Goal: Transaction & Acquisition: Obtain resource

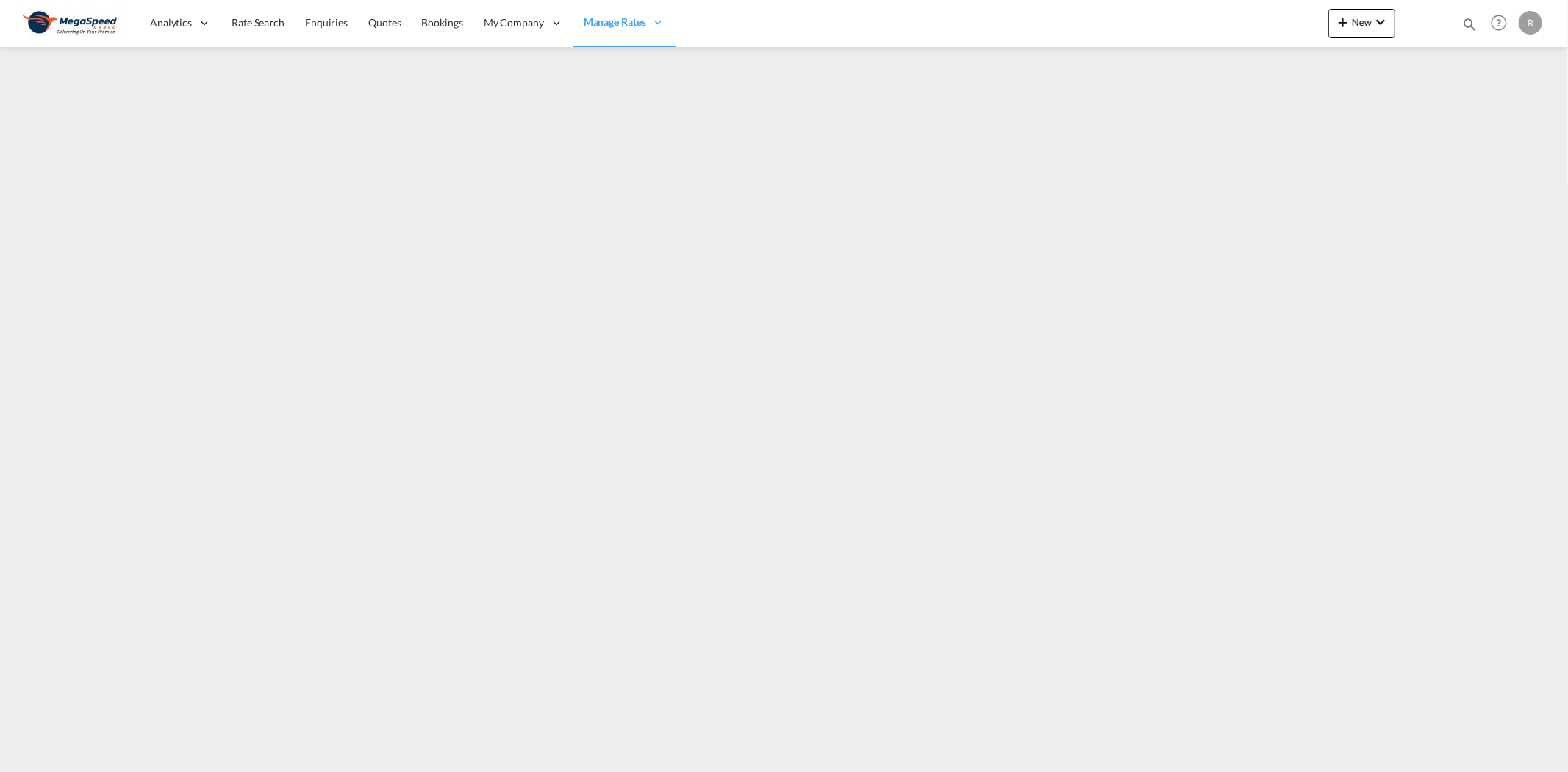
click at [1525, 21] on div "R" at bounding box center [1530, 23] width 24 height 24
click at [1508, 114] on button "Logout" at bounding box center [1513, 112] width 96 height 29
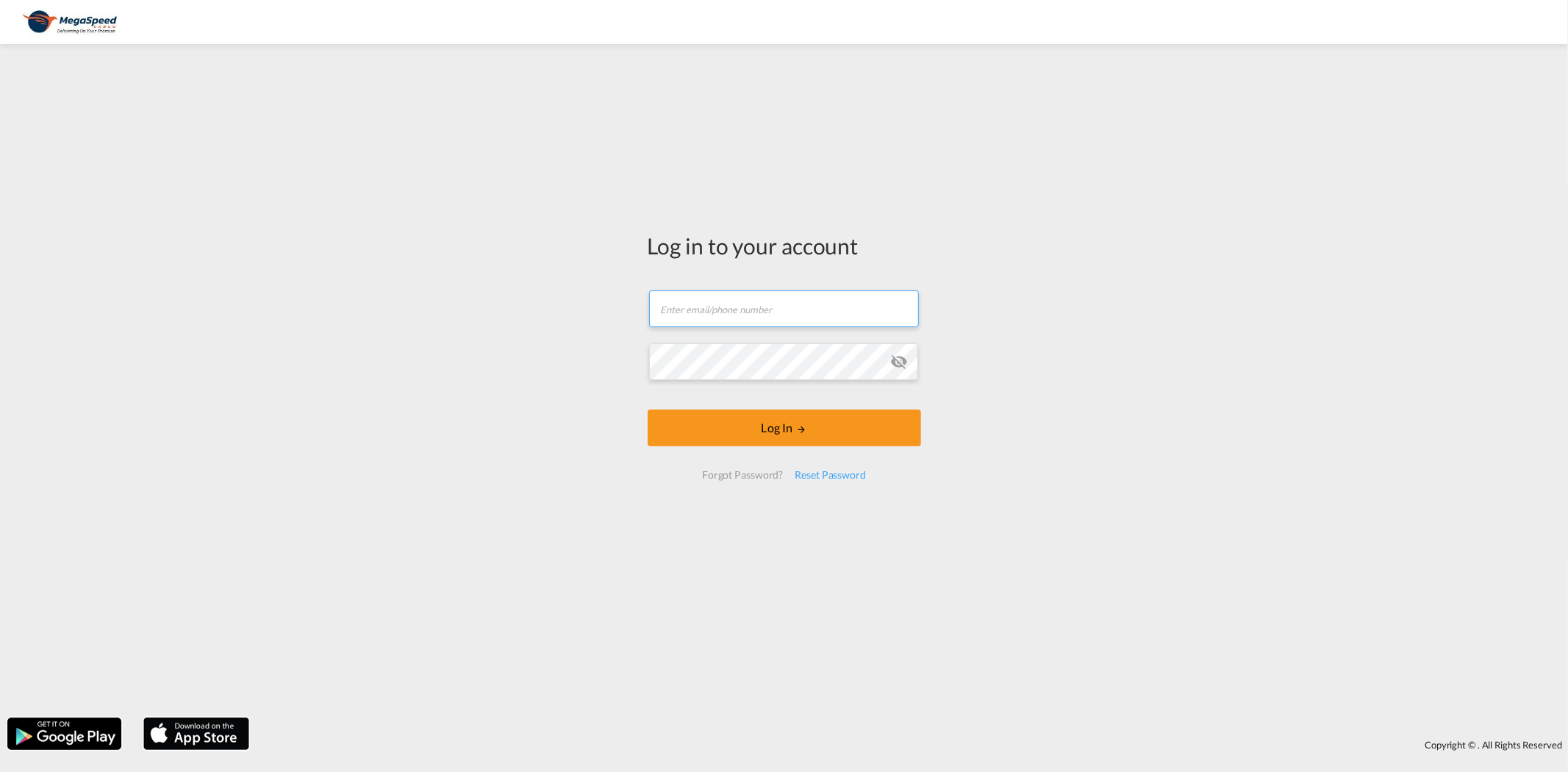
drag, startPoint x: 710, startPoint y: 311, endPoint x: 738, endPoint y: 314, distance: 28.2
click at [710, 311] on input "text" at bounding box center [784, 309] width 270 height 37
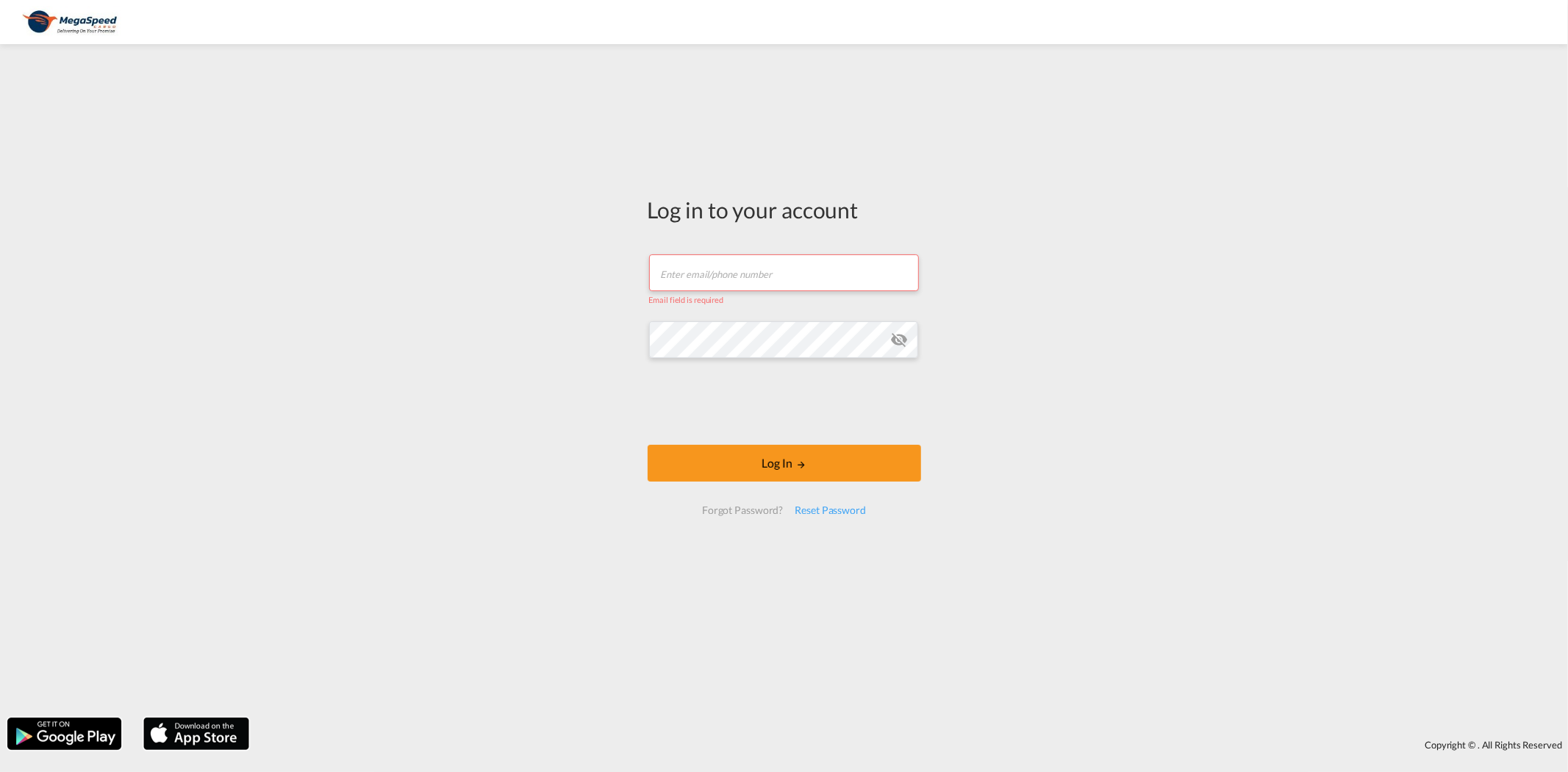
type input "[PERSON_NAME][EMAIL_ADDRESS][DOMAIN_NAME]"
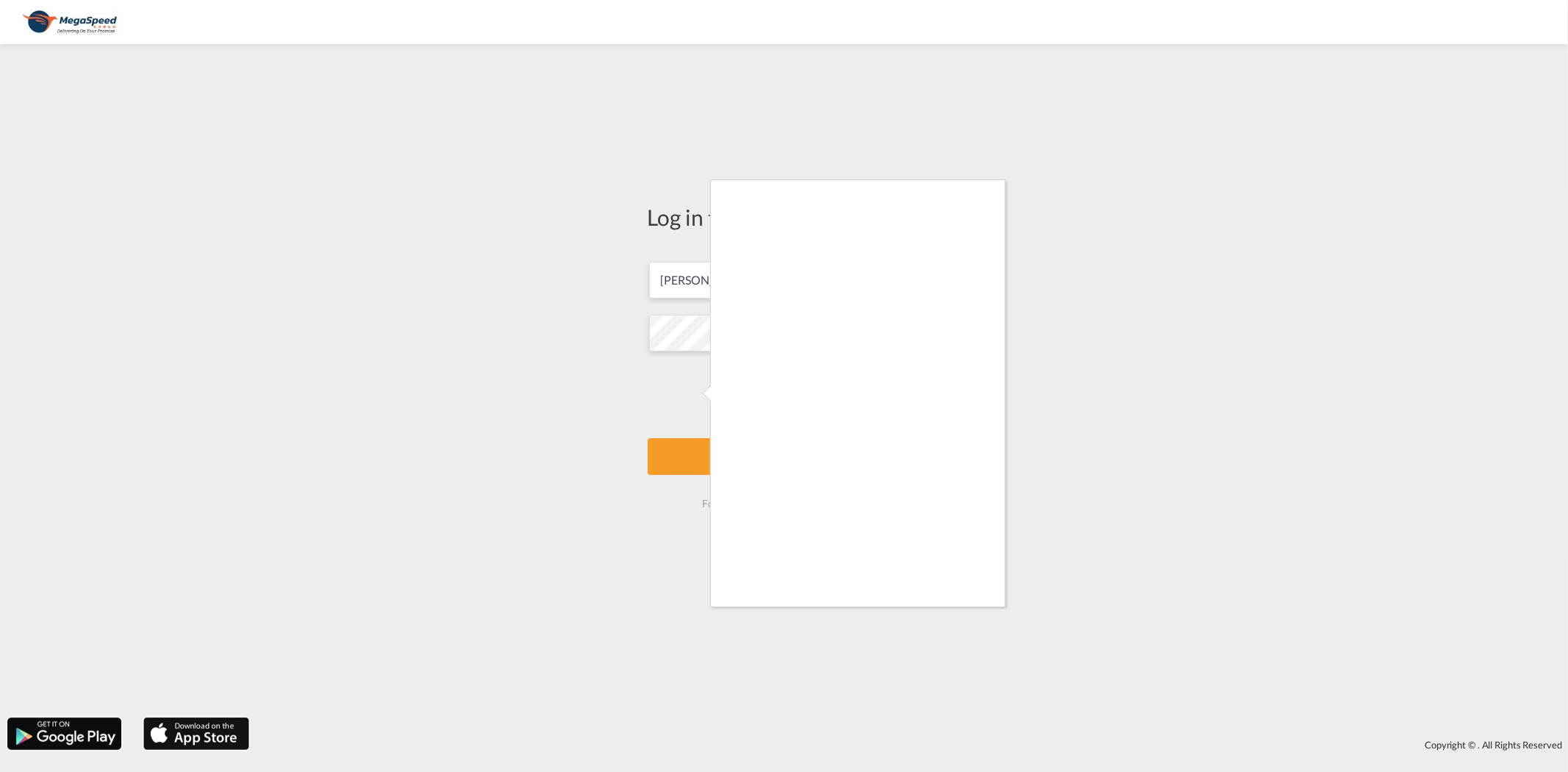
click at [703, 453] on div at bounding box center [784, 386] width 1568 height 772
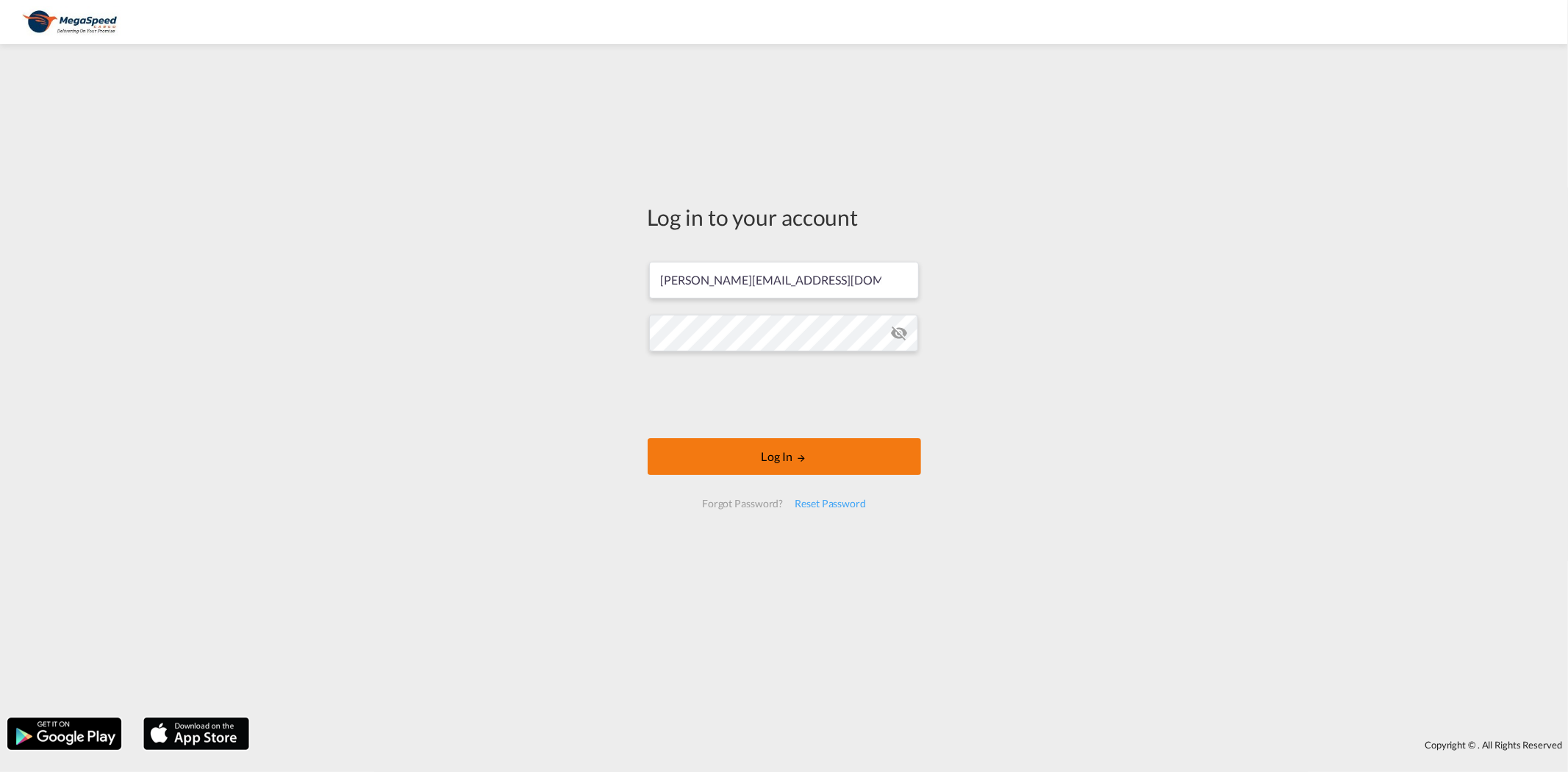
click at [829, 452] on button "Log In" at bounding box center [784, 457] width 274 height 37
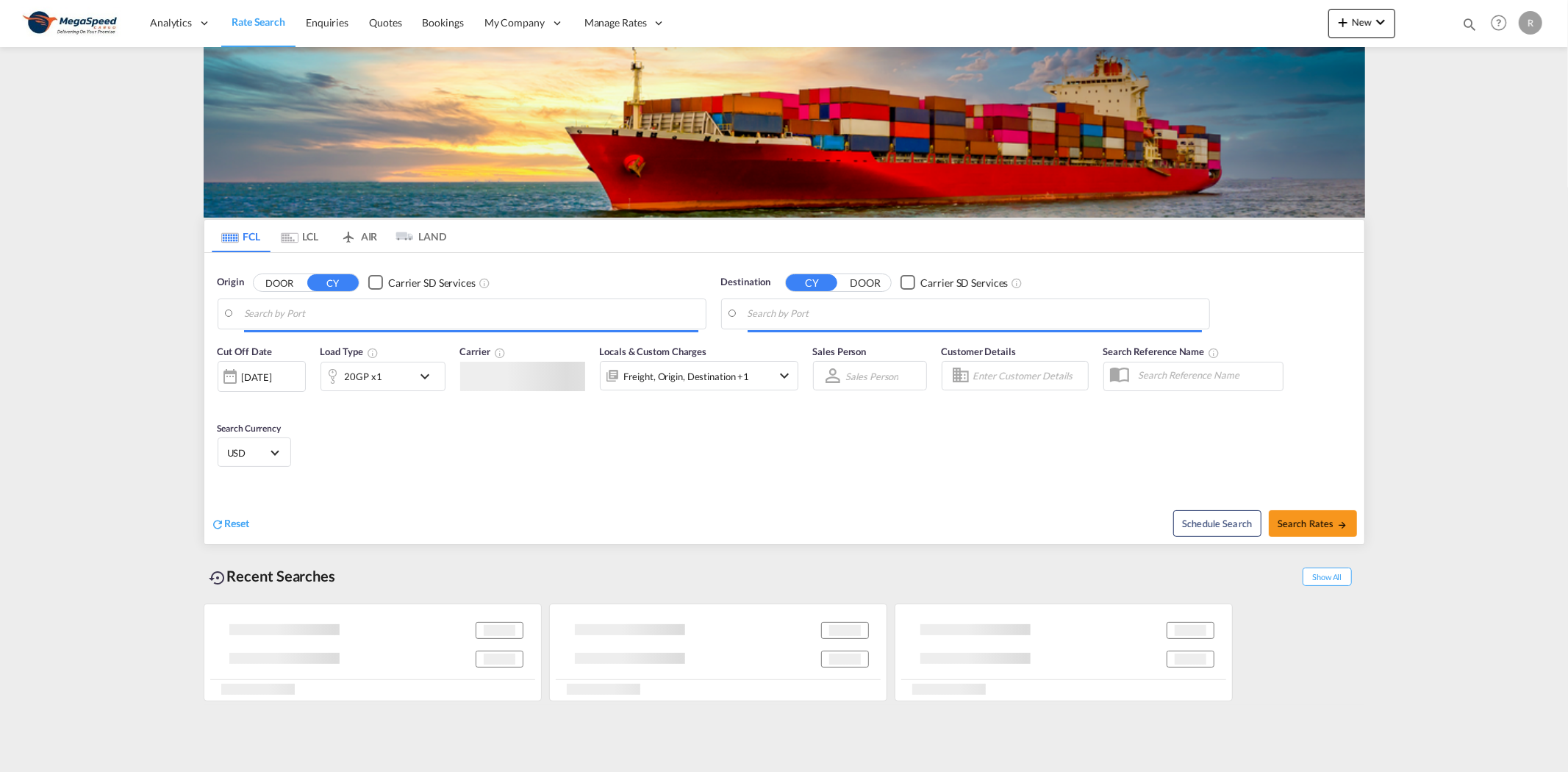
type input "[GEOGRAPHIC_DATA], [GEOGRAPHIC_DATA]"
type input "Skikda (ex Philippeville), DZSKI"
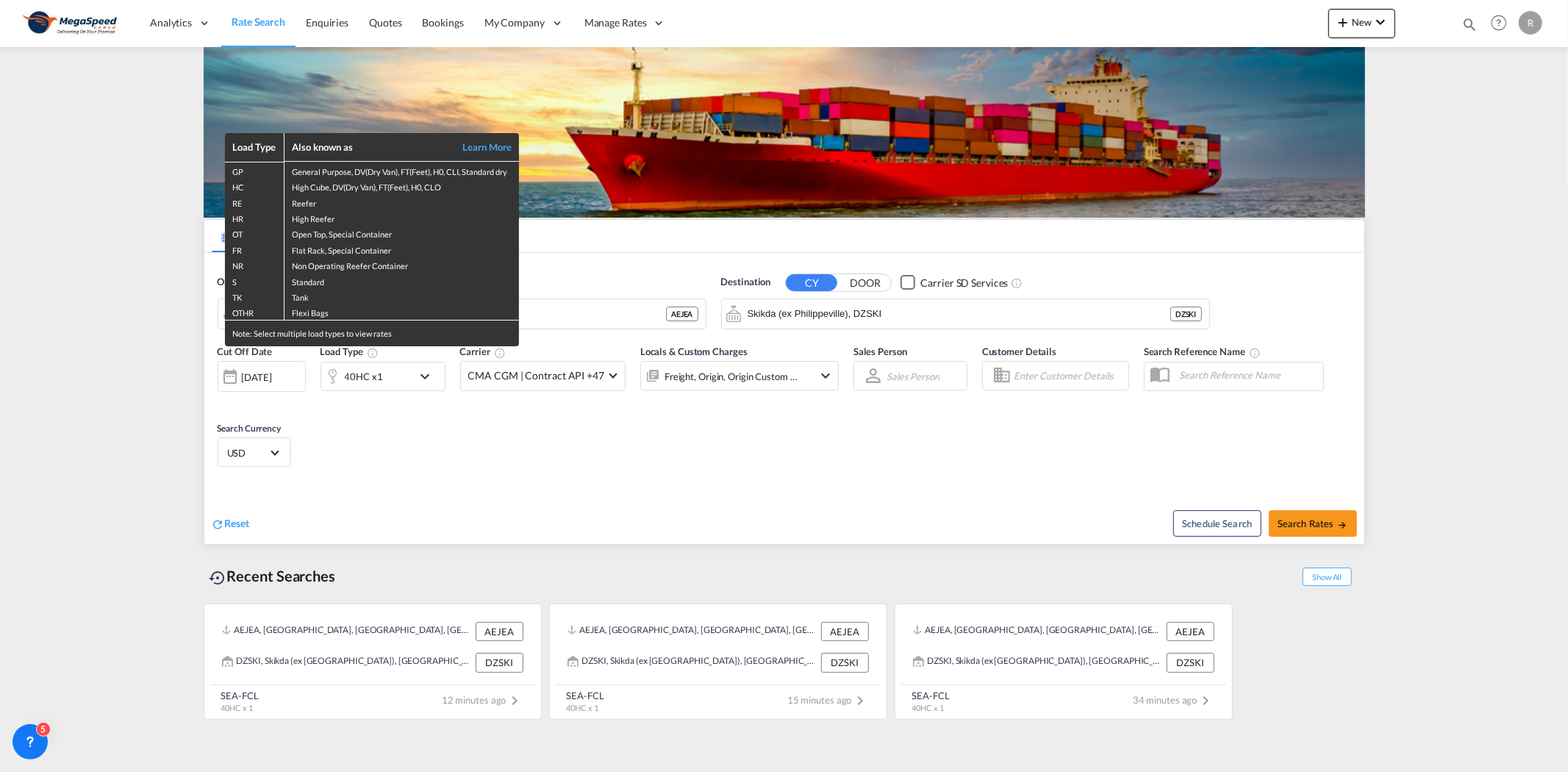
click at [828, 492] on div "Load Type Also known as Learn More GP General Purpose, DV(Dry Van), FT(Feet), H…" at bounding box center [784, 386] width 1568 height 772
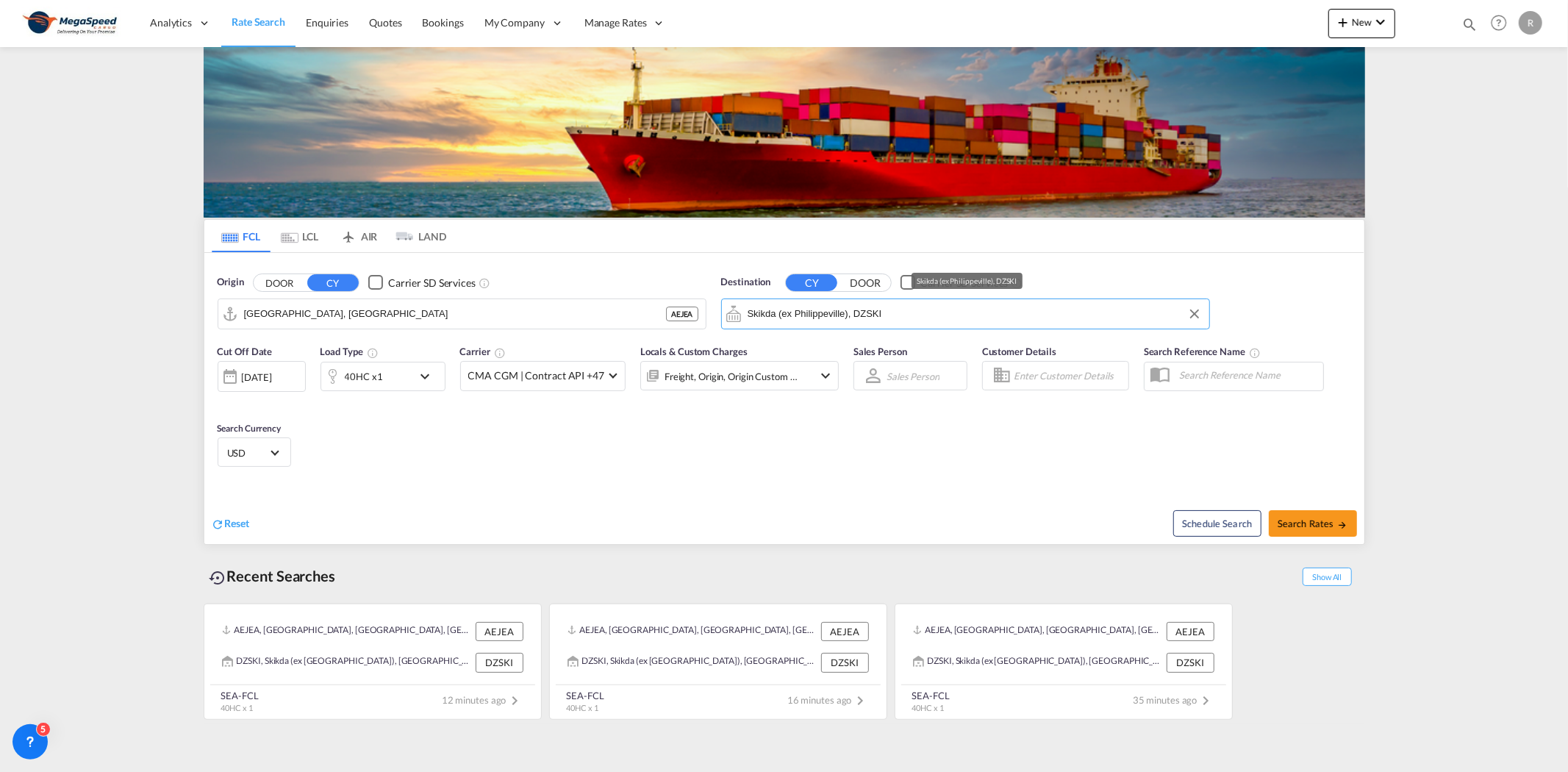
click at [961, 301] on md-autocomplete "Skikda (ex Philippeville), DZSKI" at bounding box center [975, 314] width 454 height 25
click at [1419, 515] on md-content "Analytics Reports Dashboard Rate Search Enquiries Quotes Bookings" at bounding box center [784, 386] width 1568 height 772
click at [1027, 317] on input "Skikda (ex Philippeville), DZSKI" at bounding box center [975, 314] width 454 height 22
click at [897, 518] on div "Schedule Search Search Rates" at bounding box center [1076, 516] width 577 height 57
click at [1292, 510] on div "Schedule Search Search Rates" at bounding box center [1076, 516] width 577 height 57
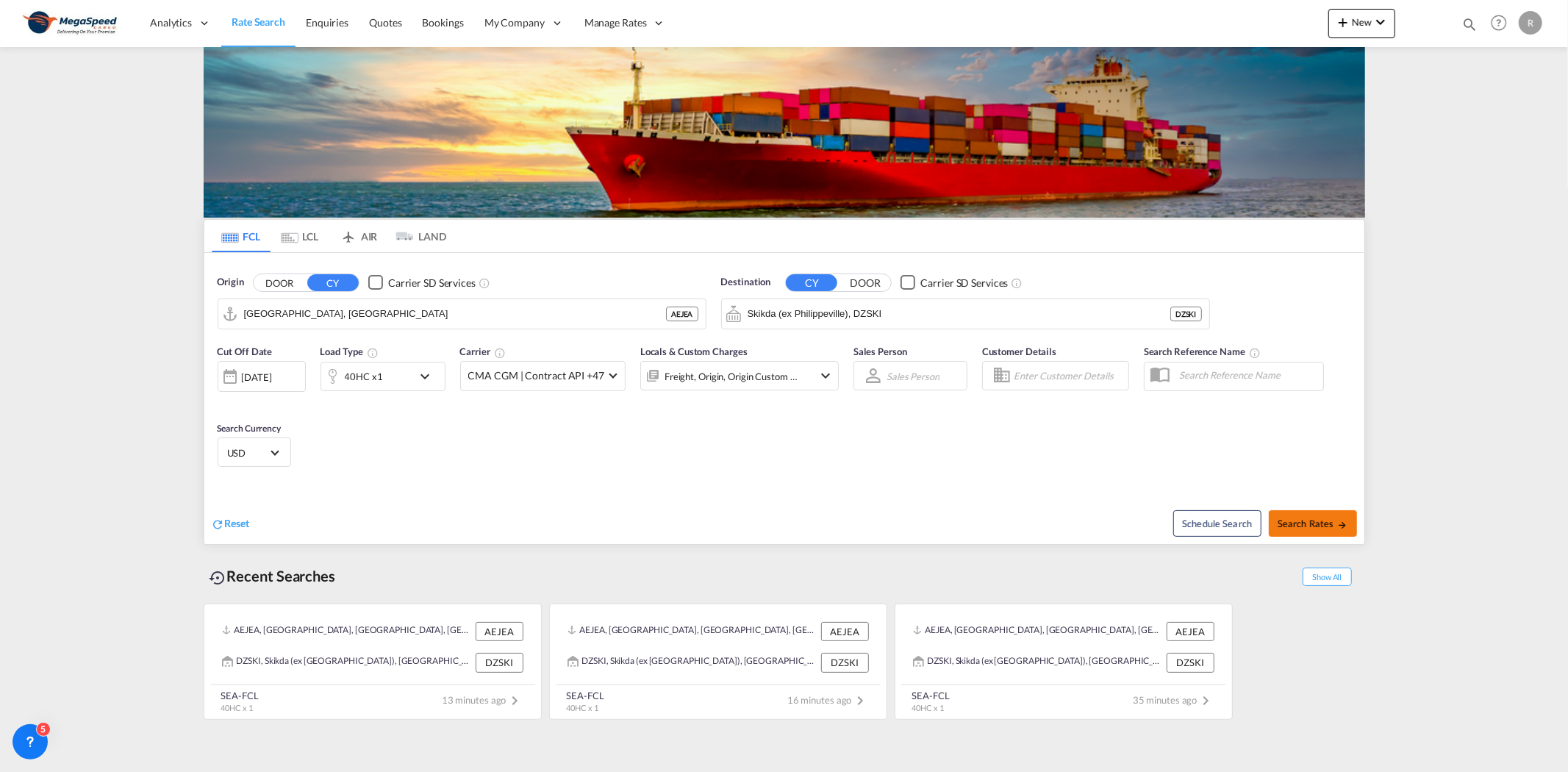
click at [1300, 529] on span "Search Rates" at bounding box center [1313, 524] width 71 height 11
type input "AEJEA to DZSKI / [DATE]"
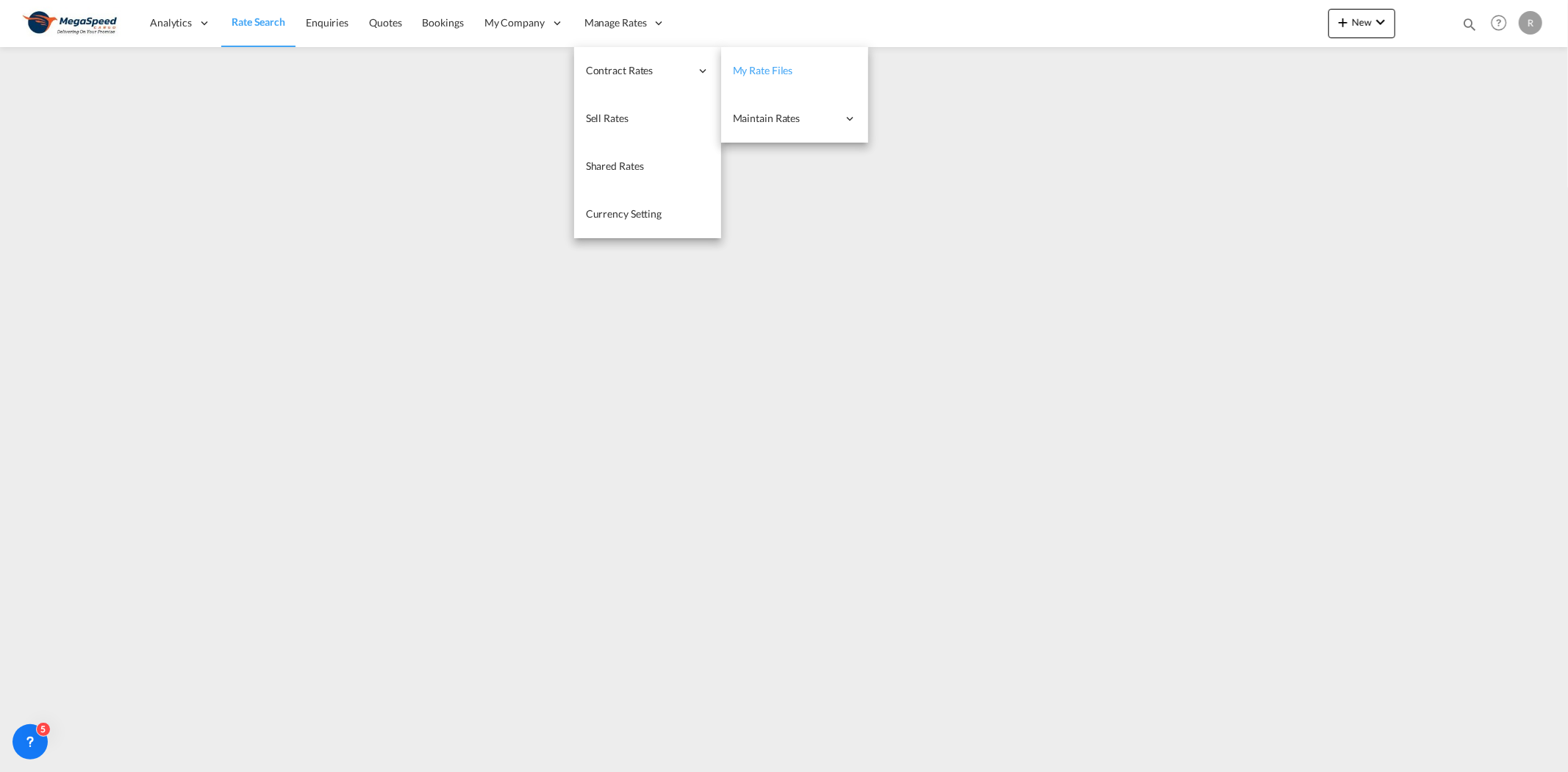
click at [769, 69] on span "My Rate Files" at bounding box center [763, 70] width 61 height 12
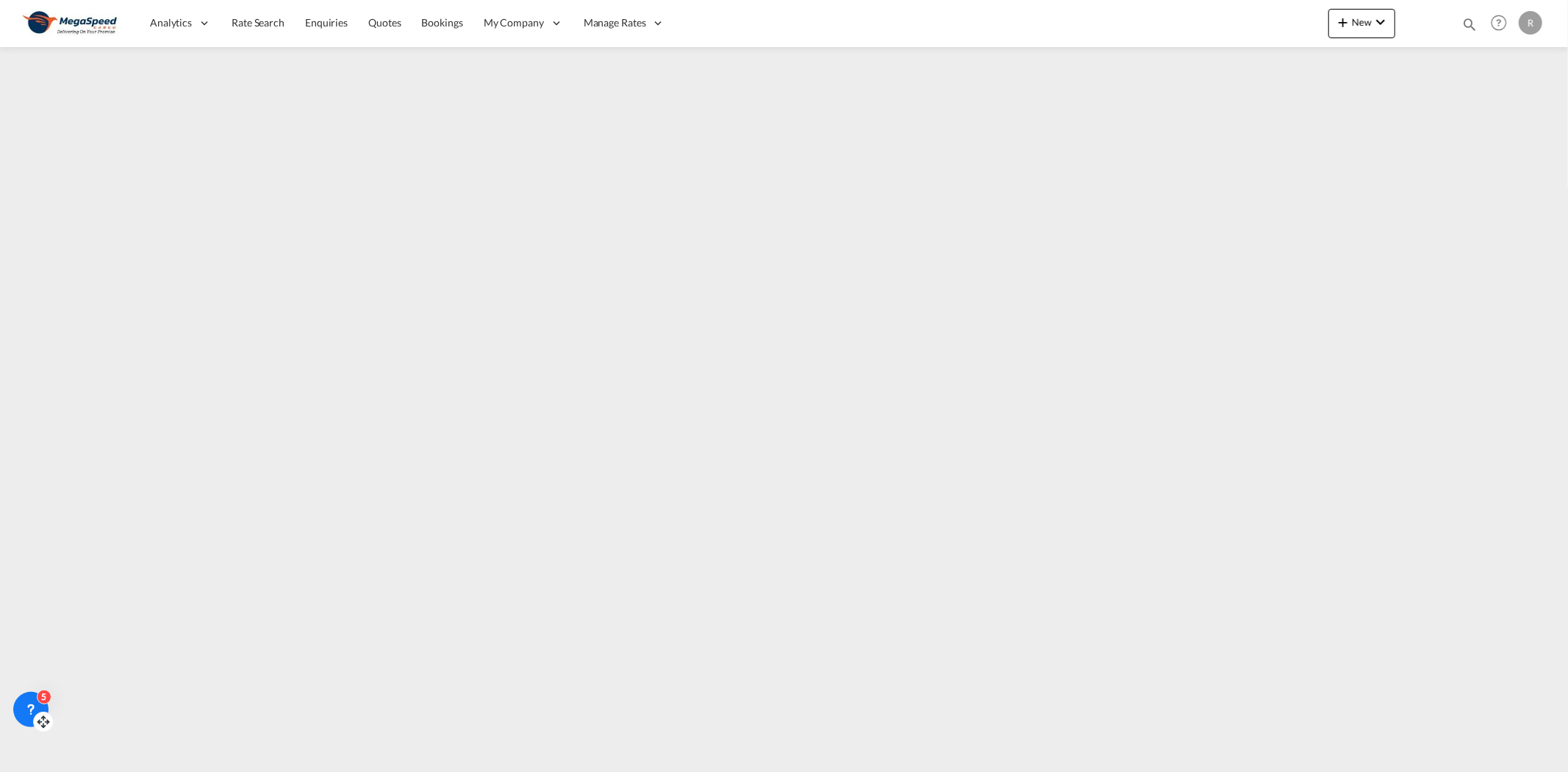
drag, startPoint x: 45, startPoint y: 753, endPoint x: 45, endPoint y: 721, distance: 32.0
click at [45, 721] on icon at bounding box center [44, 723] width 15 height 15
click at [224, 13] on link "Rate Search" at bounding box center [258, 23] width 74 height 47
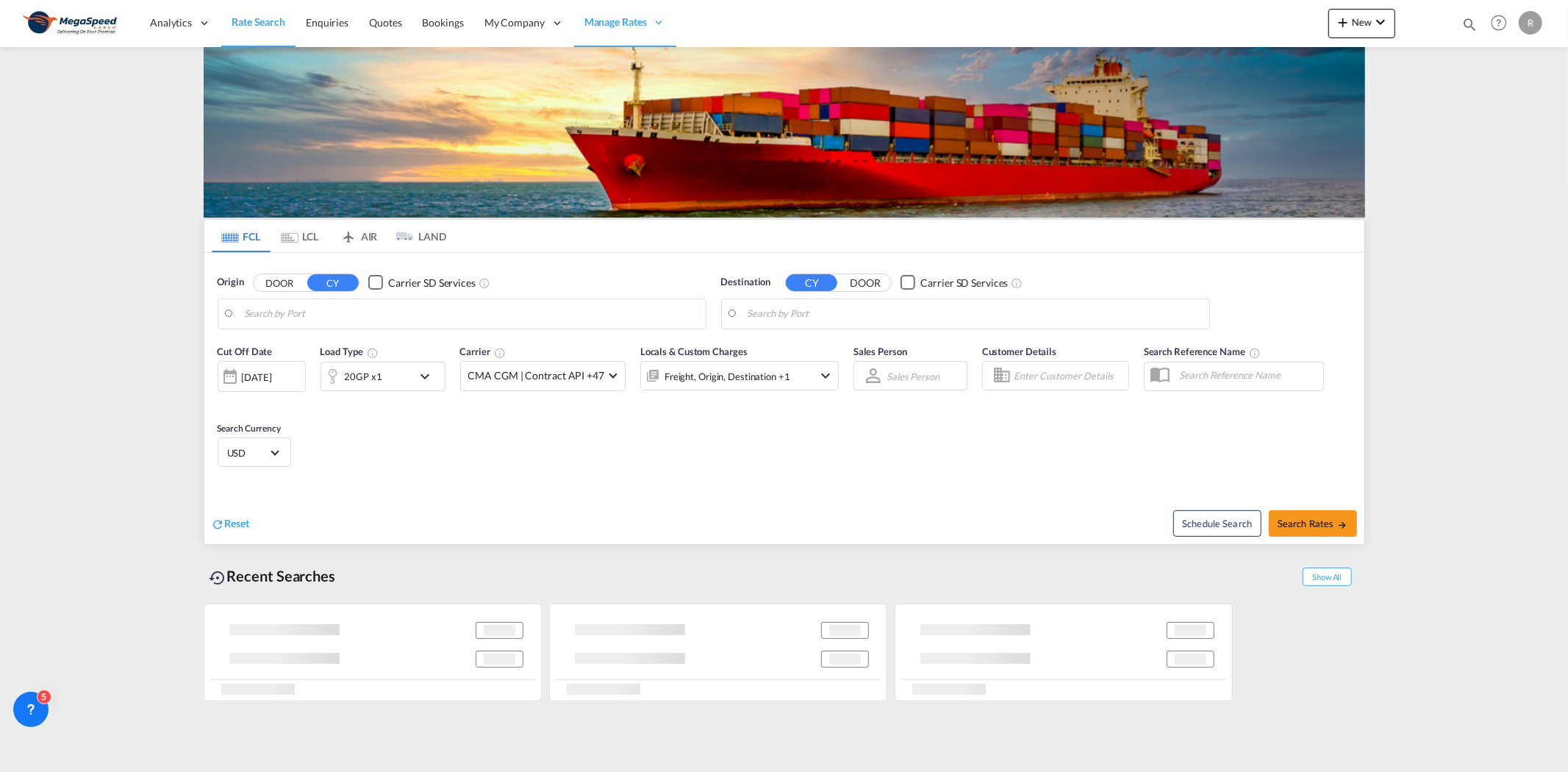
type input "[GEOGRAPHIC_DATA], [GEOGRAPHIC_DATA]"
type input "[GEOGRAPHIC_DATA], TZDAR"
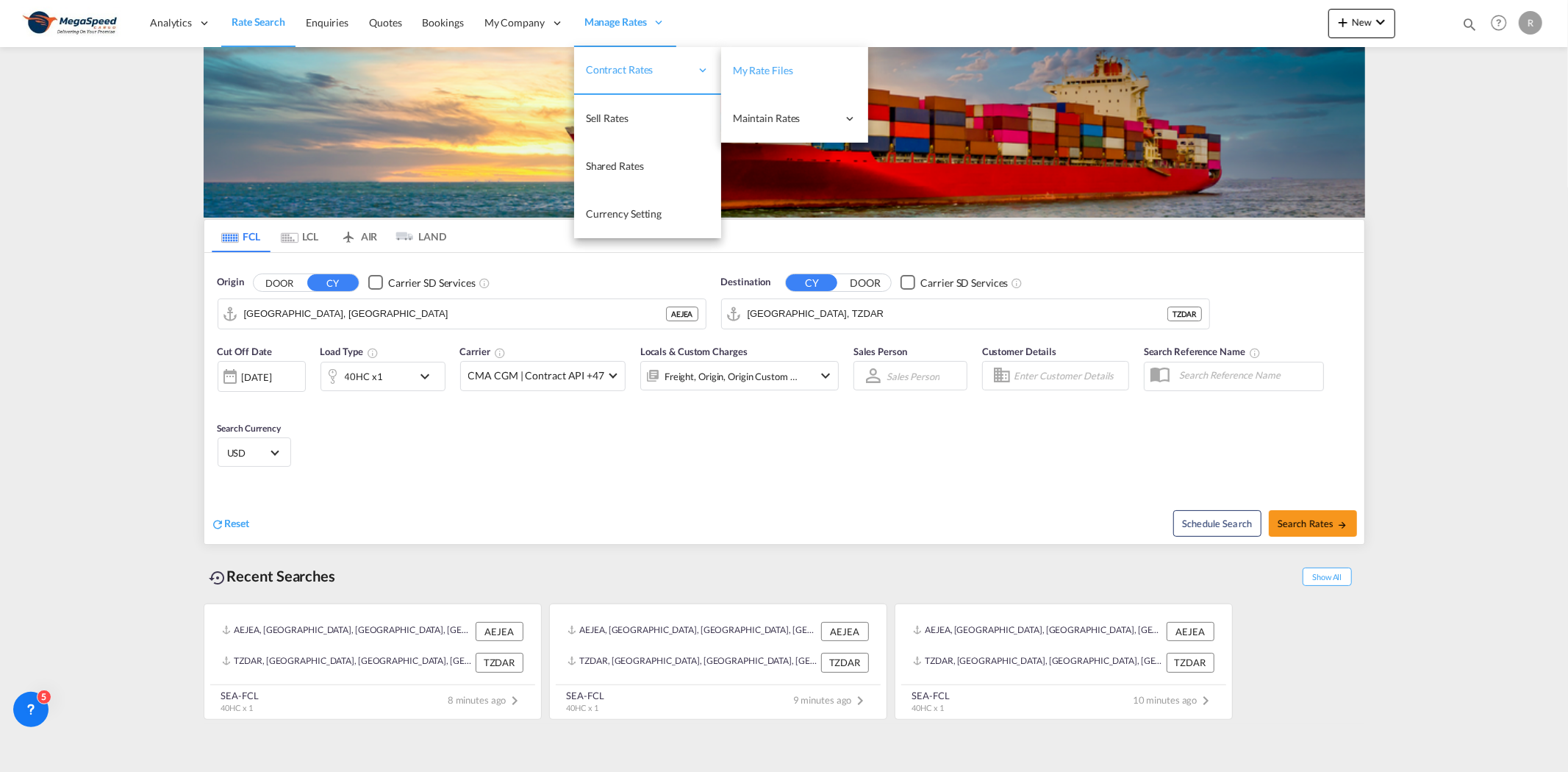
click at [775, 66] on span "My Rate Files" at bounding box center [763, 70] width 61 height 12
